Goal: Find specific page/section: Find specific page/section

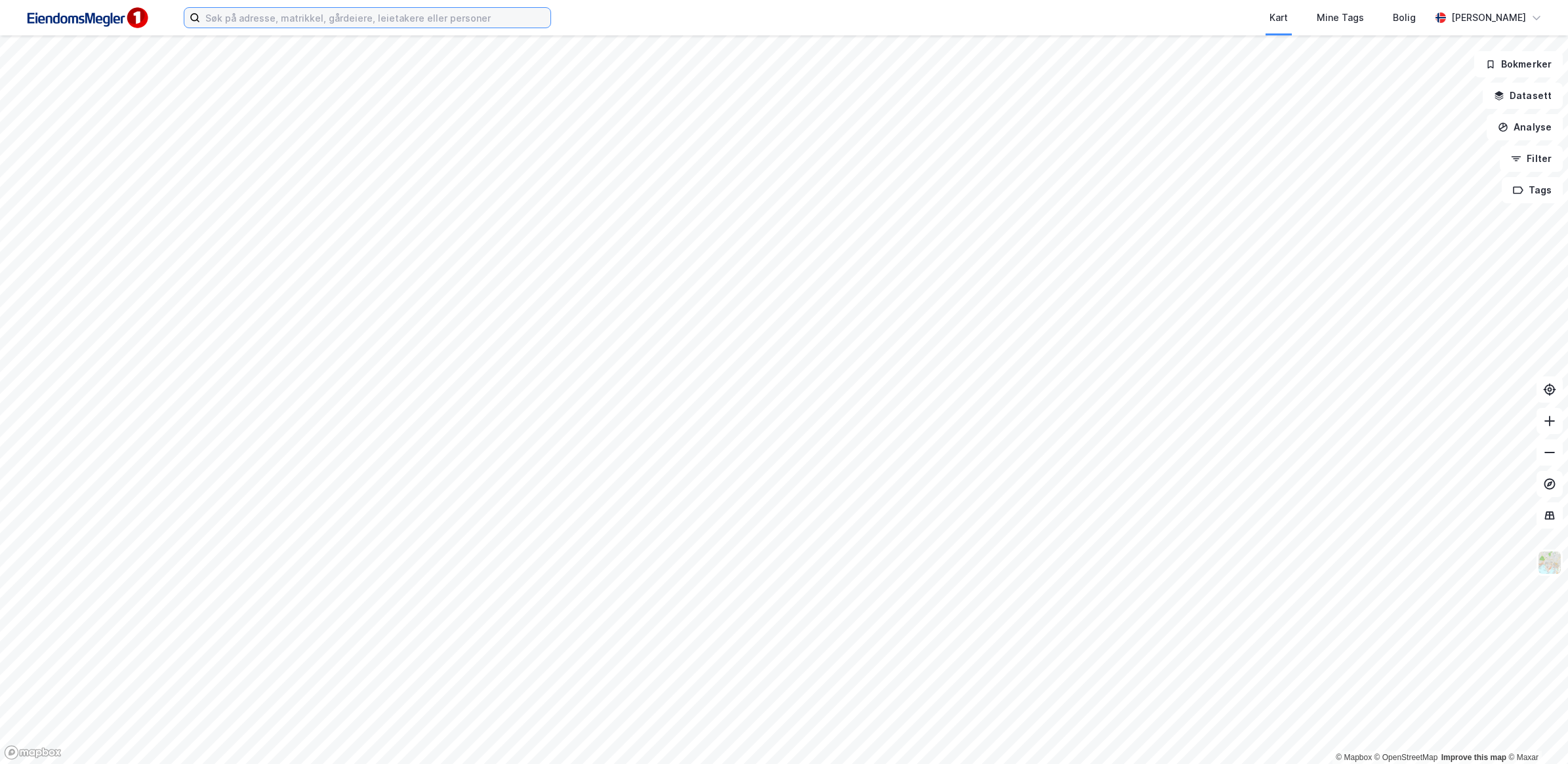
click at [318, 19] on input at bounding box center [375, 18] width 350 height 19
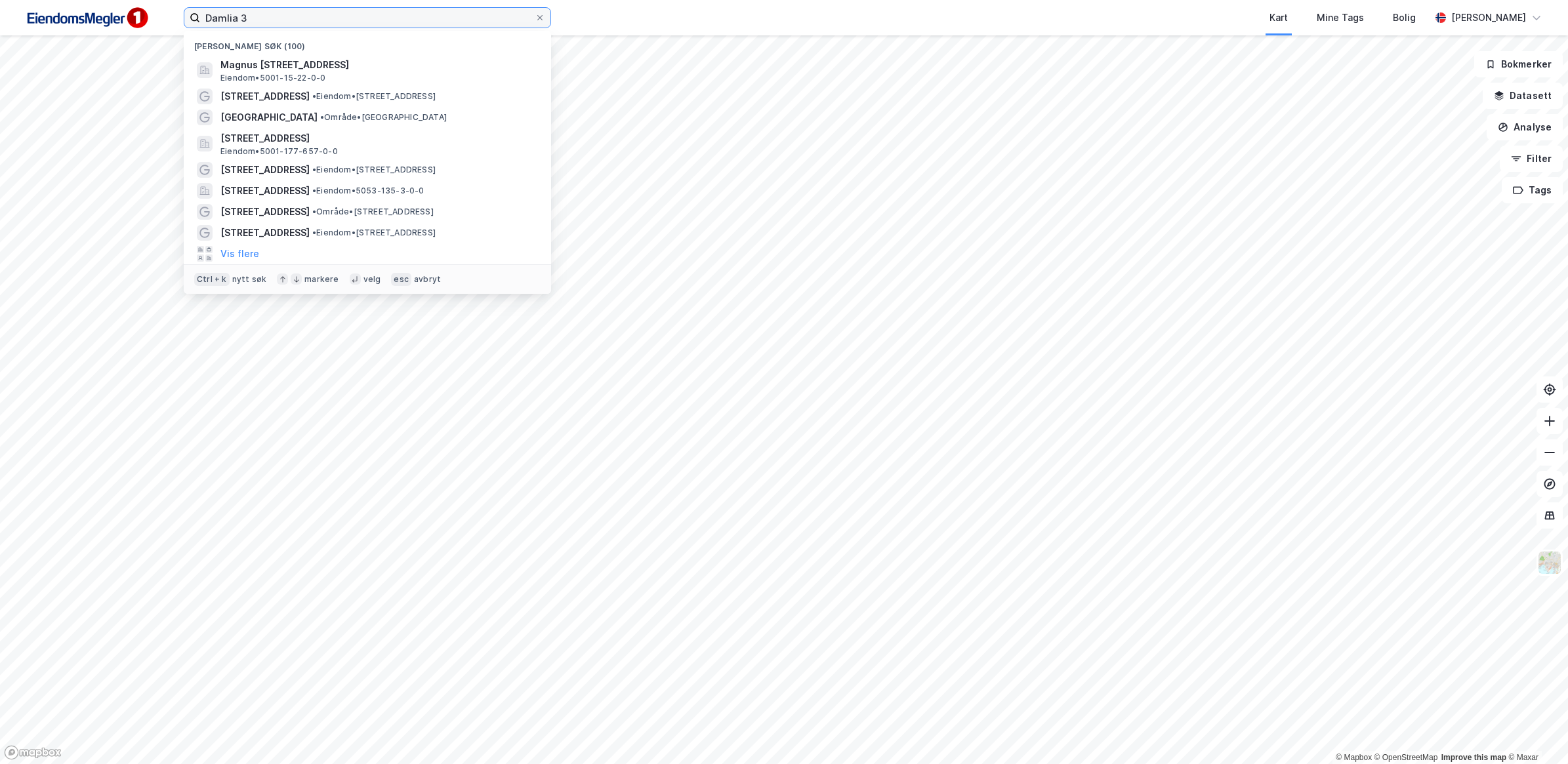
type input "Damlia 3"
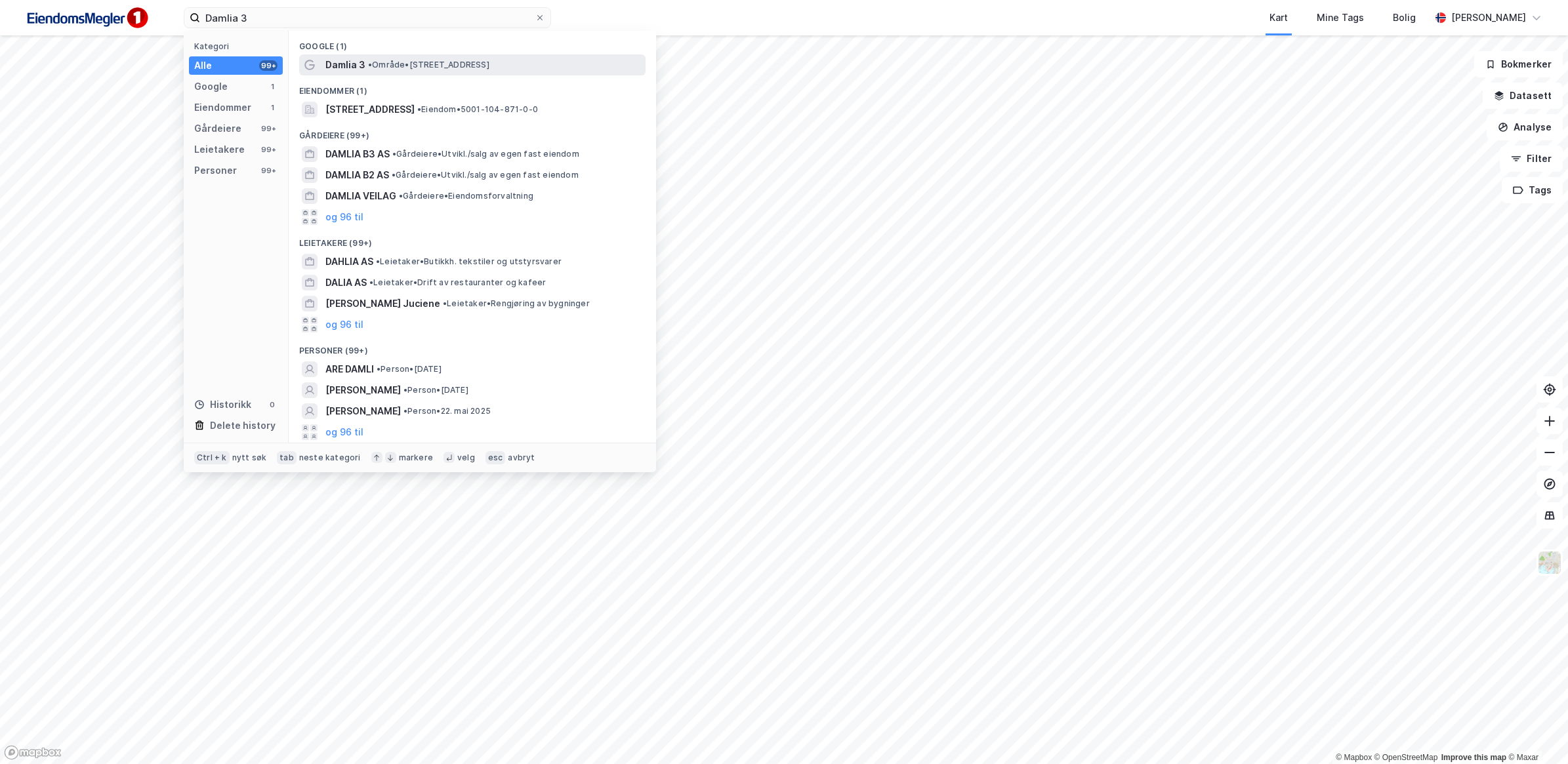
click at [395, 63] on span "• Område • [STREET_ADDRESS]" at bounding box center [428, 65] width 121 height 10
